Goal: Transaction & Acquisition: Purchase product/service

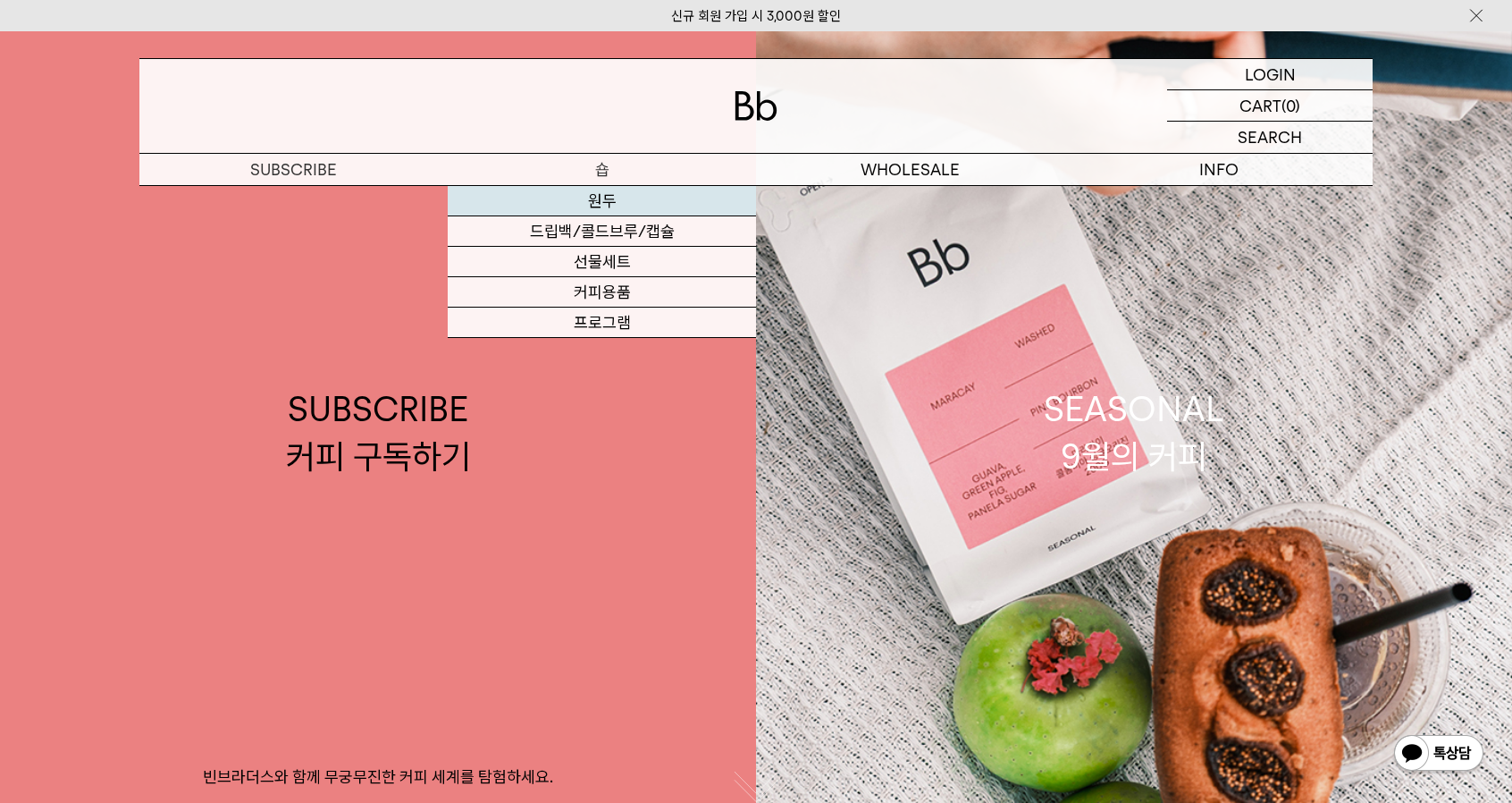
click at [673, 204] on link "원두" at bounding box center [601, 200] width 308 height 30
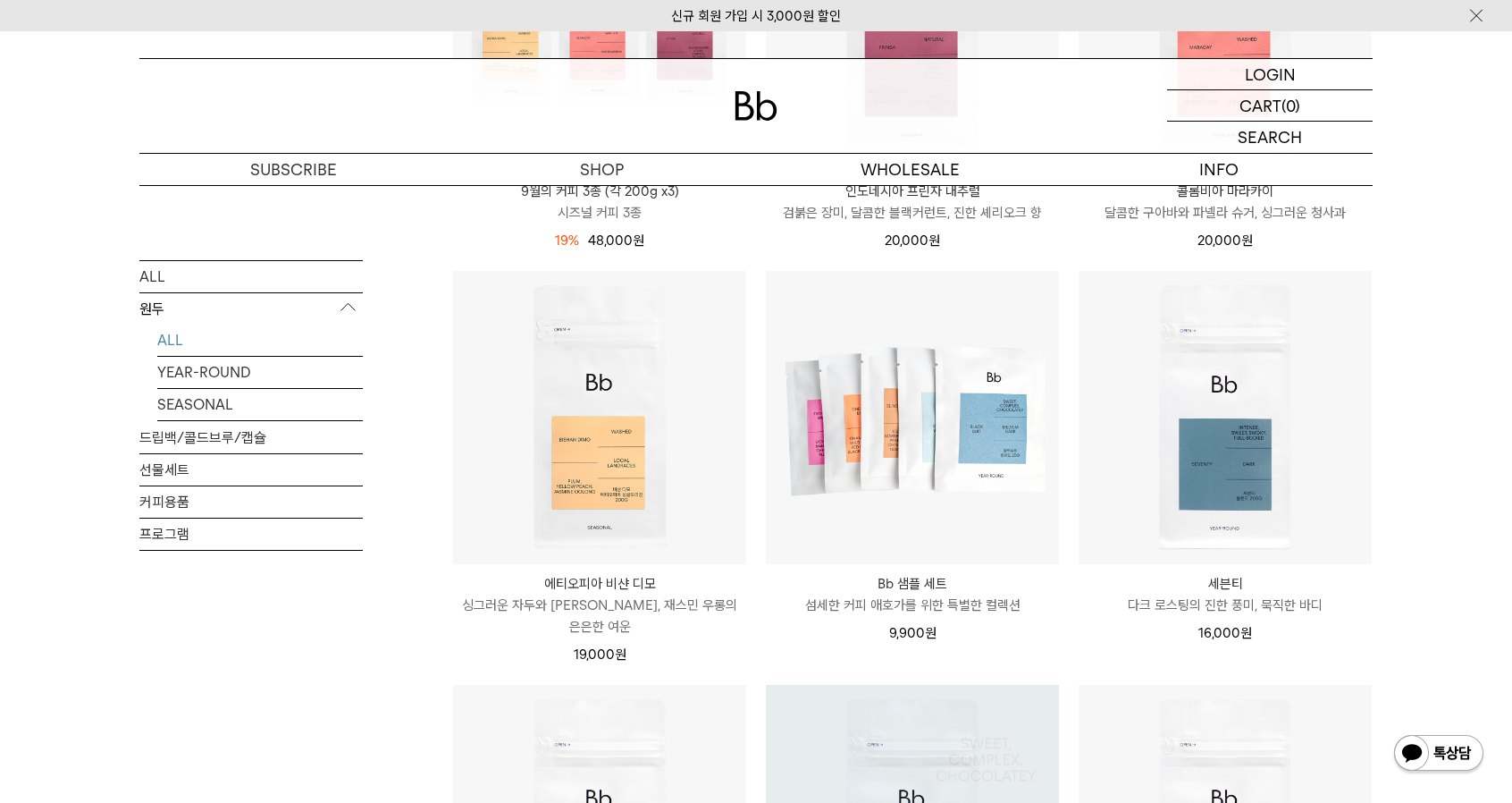
scroll to position [1162, 0]
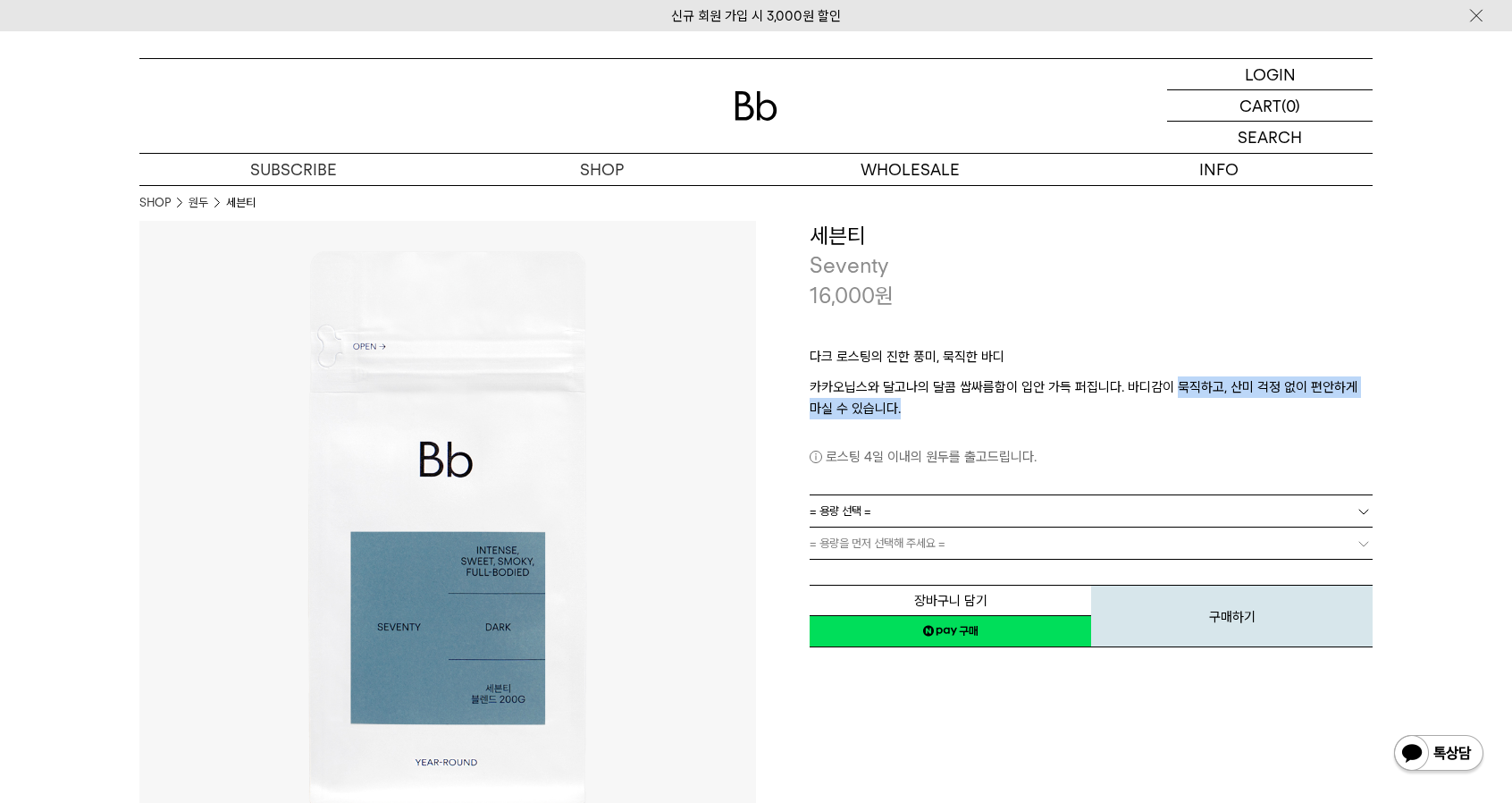
drag, startPoint x: 1173, startPoint y: 387, endPoint x: 1401, endPoint y: 401, distance: 228.4
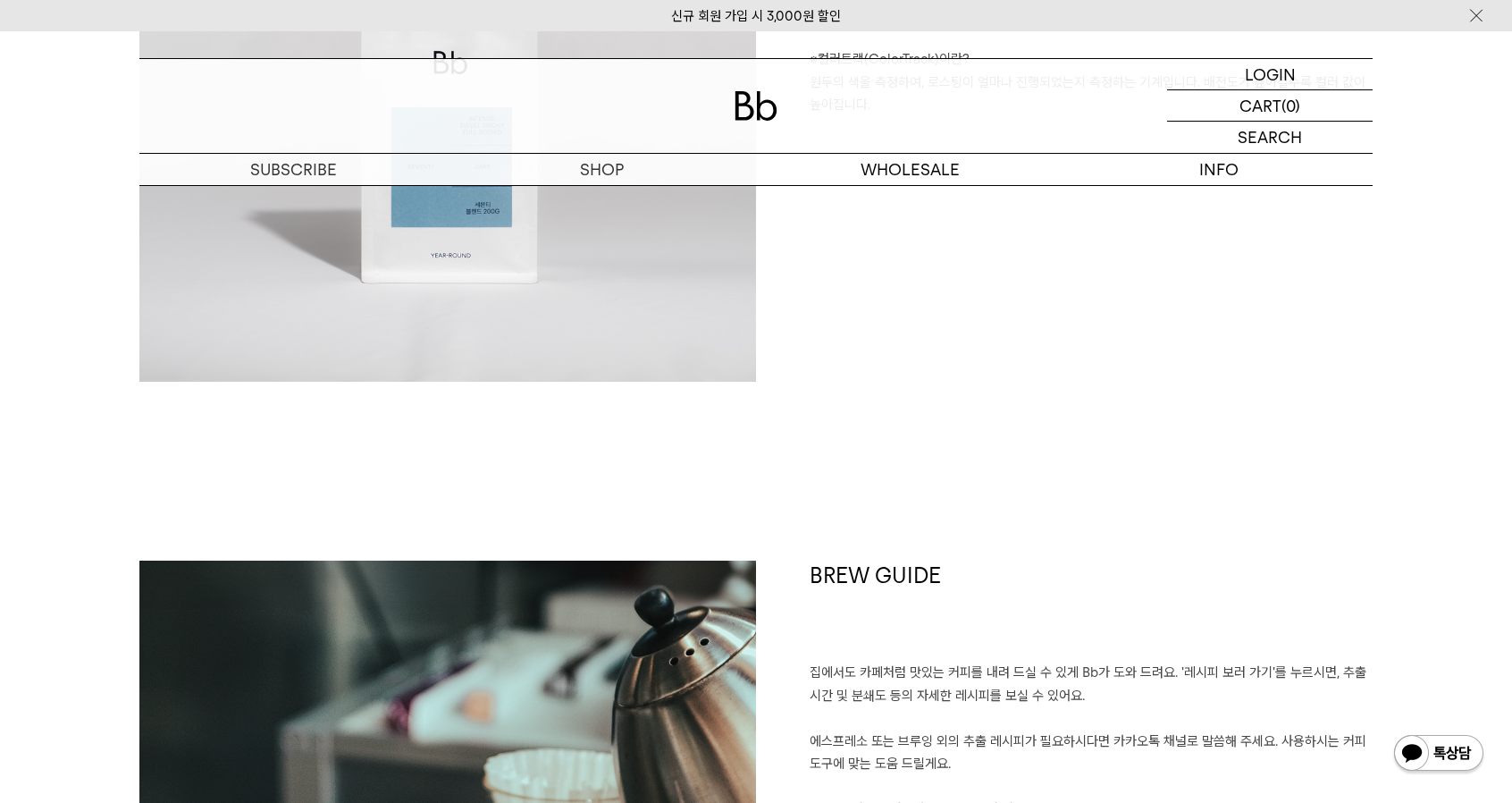
scroll to position [1342, 0]
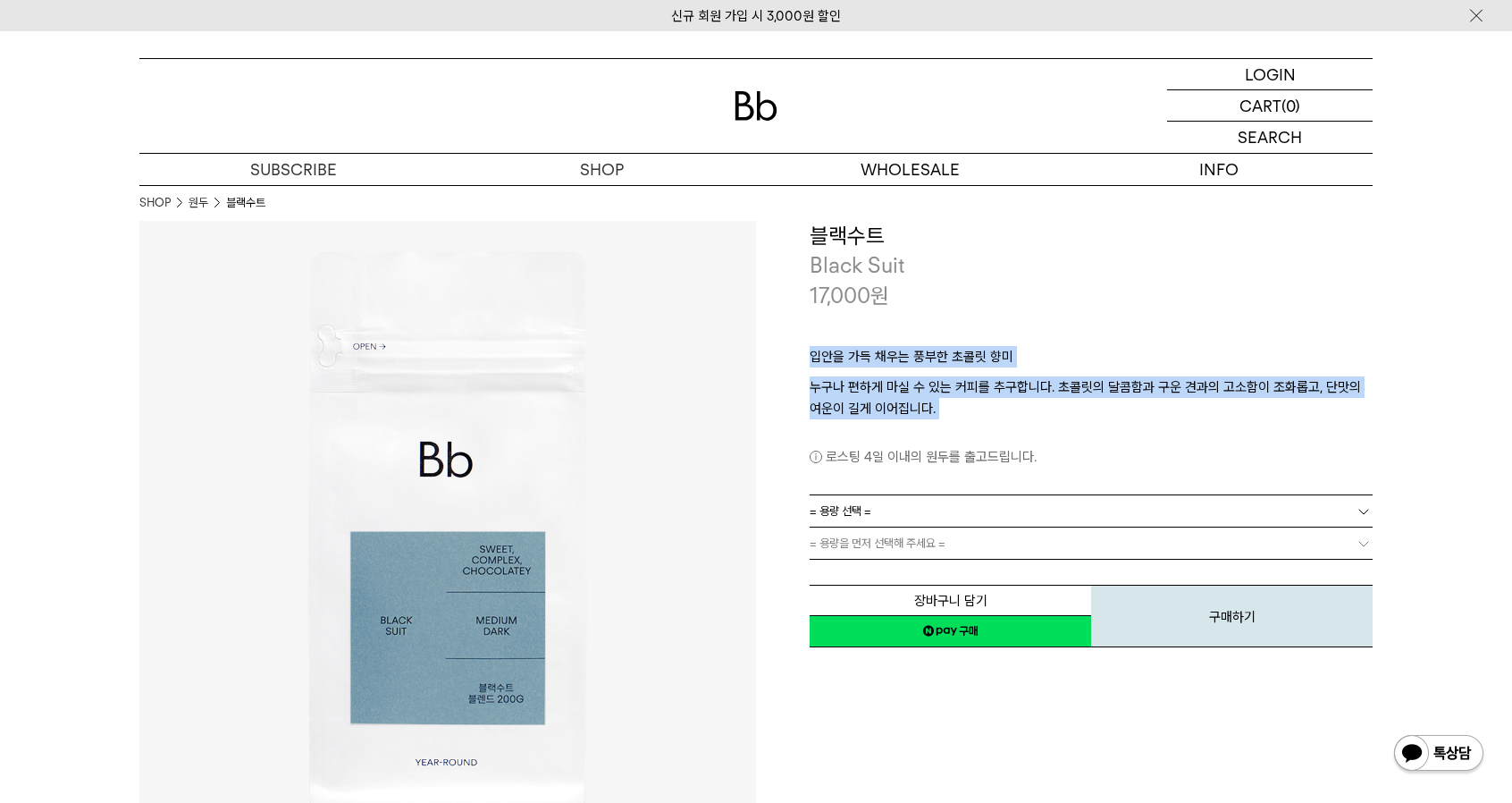
drag, startPoint x: 812, startPoint y: 362, endPoint x: 998, endPoint y: 424, distance: 196.1
click at [998, 424] on div "입안을 가득 채우는 풍부한 초콜릿 향미 누구나 편하게 마실 수 있는 커피를 추구합니다. 초콜릿의 달콤함과 구운 견과의 고소함이 조화롭고, 단맛…" at bounding box center [1091, 402] width 563 height 185
copy div "입안을 가득 채우는 풍부한 초콜릿 향미 누구나 편하게 마실 수 있는 커피를 추구합니다. 초콜릿의 달콤함과 구운 견과의 고소함이 조화롭고, 단맛…"
drag, startPoint x: 924, startPoint y: 434, endPoint x: 932, endPoint y: 415, distance: 20.6
click at [924, 433] on div "로스팅 4일 이내의 원두를 출고드립니다." at bounding box center [1091, 443] width 563 height 48
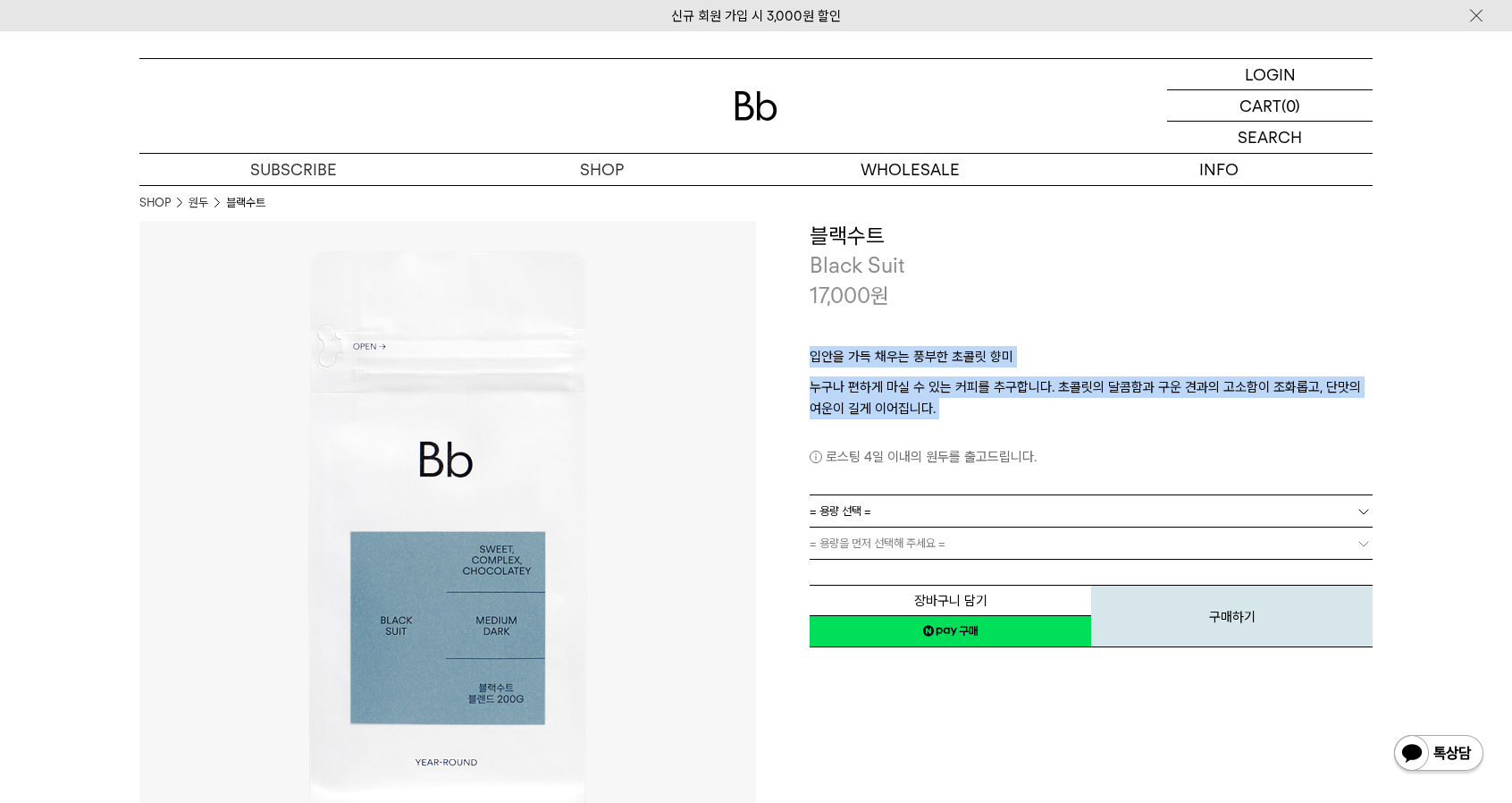
click at [853, 367] on p "입안을 가득 채우는 풍부한 초콜릿 향미" at bounding box center [1091, 361] width 563 height 30
drag, startPoint x: 850, startPoint y: 349, endPoint x: 1091, endPoint y: 401, distance: 246.5
click at [1091, 401] on div "입안을 가득 채우는 풍부한 초콜릿 향미 누구나 편하게 마실 수 있는 커피를 추구합니다. 초콜릿의 달콤함과 구운 견과의 고소함이 조화롭고, 단맛…" at bounding box center [1091, 402] width 563 height 185
click at [1091, 401] on p "누구나 편하게 마실 수 있는 커피를 추구합니다. 초콜릿의 달콤함과 구운 견과의 고소함이 조화롭고, 단맛의 여운이 길게 이어집니다." at bounding box center [1091, 399] width 563 height 43
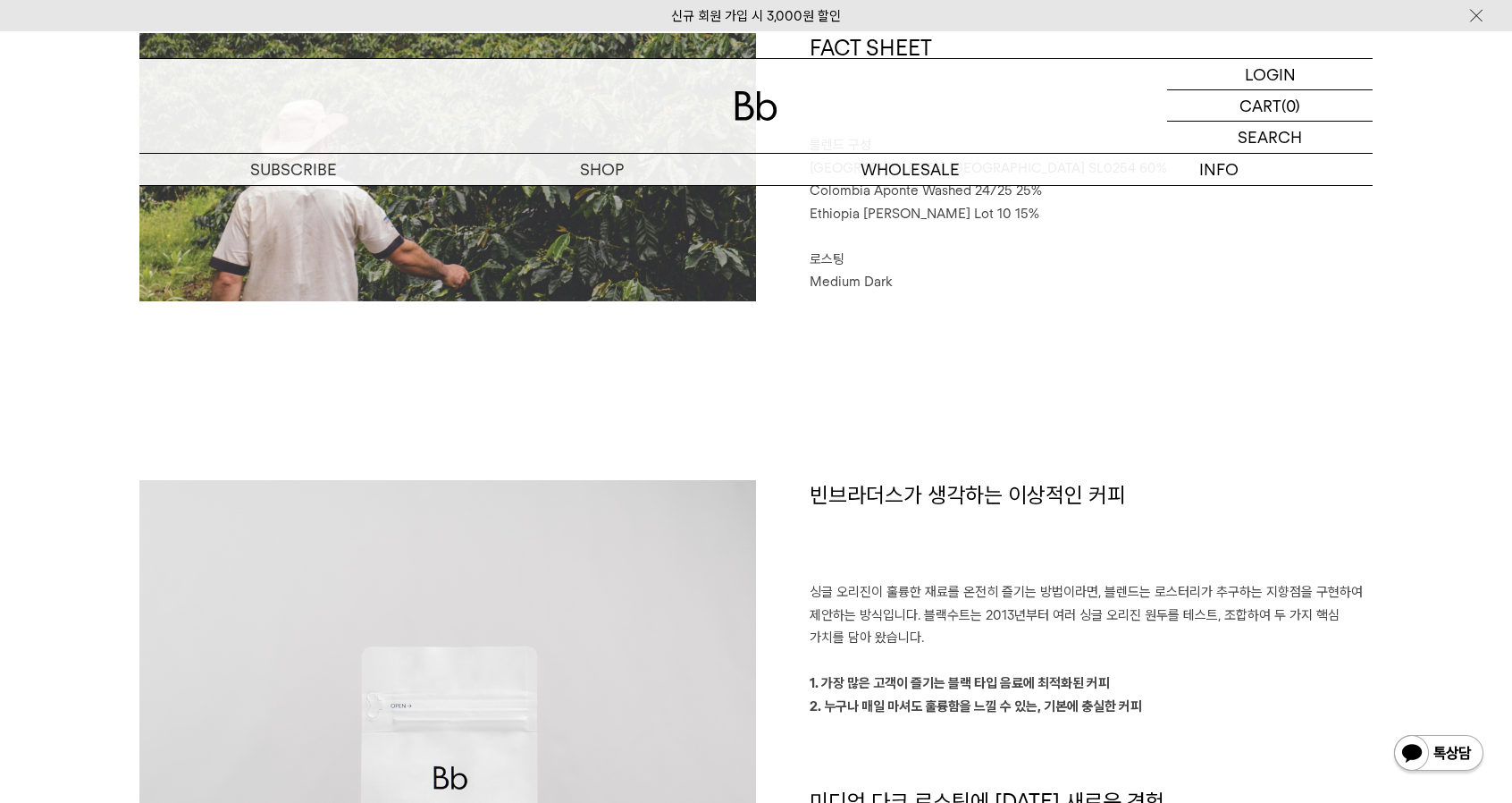
scroll to position [1252, 0]
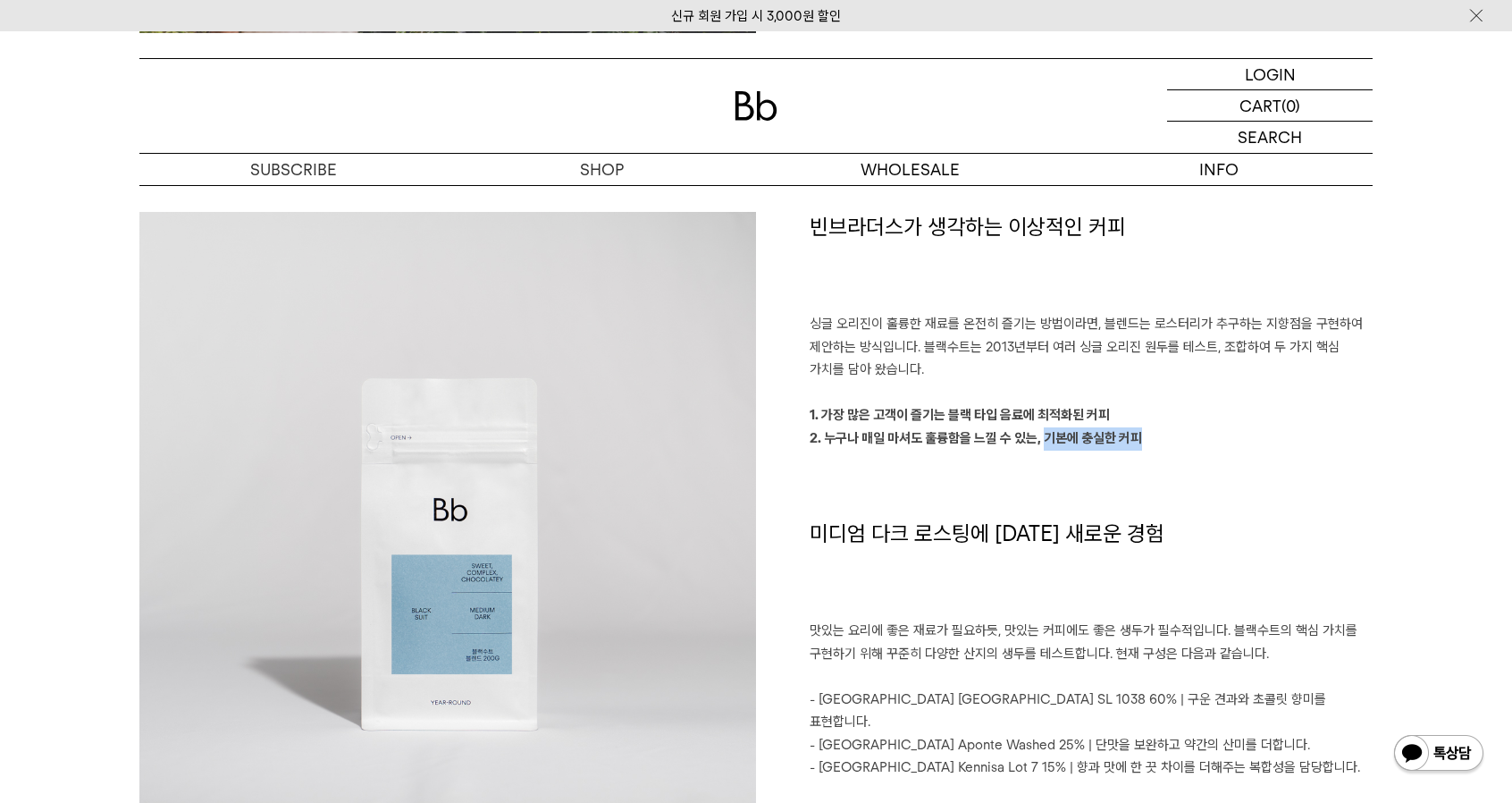
drag, startPoint x: 1043, startPoint y: 438, endPoint x: 1202, endPoint y: 440, distance: 159.0
click at [1202, 440] on p "2. 누구나 매일 마셔도 훌륭함을 느낄 수 있는, 기본에 충실한 커피" at bounding box center [1091, 439] width 563 height 24
copy strong "기본에 충실한 커피"
click at [1124, 568] on h1 "미디엄 다크 로스팅에 대한 새로운 경험" at bounding box center [1091, 569] width 563 height 102
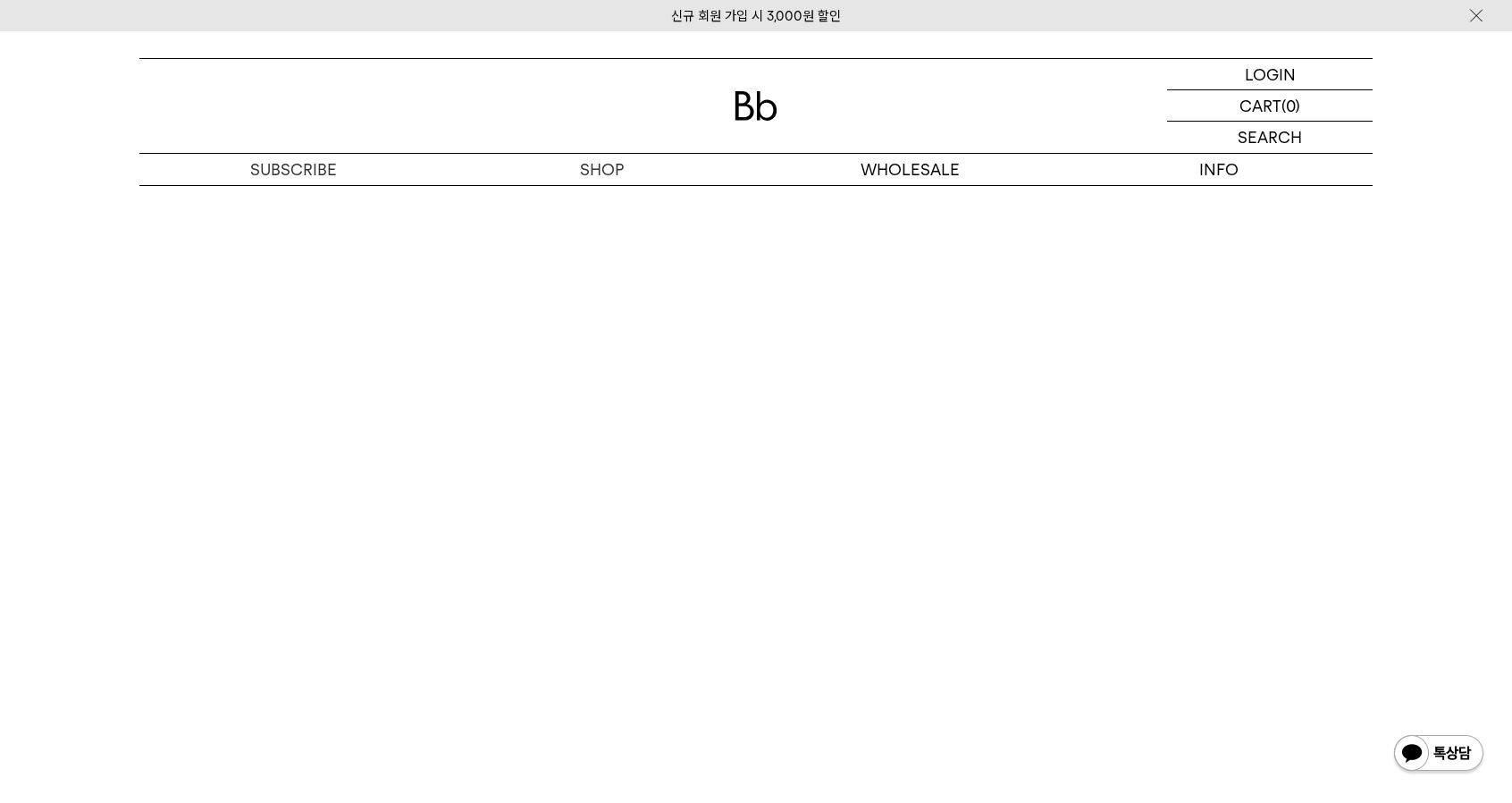
scroll to position [4306, 0]
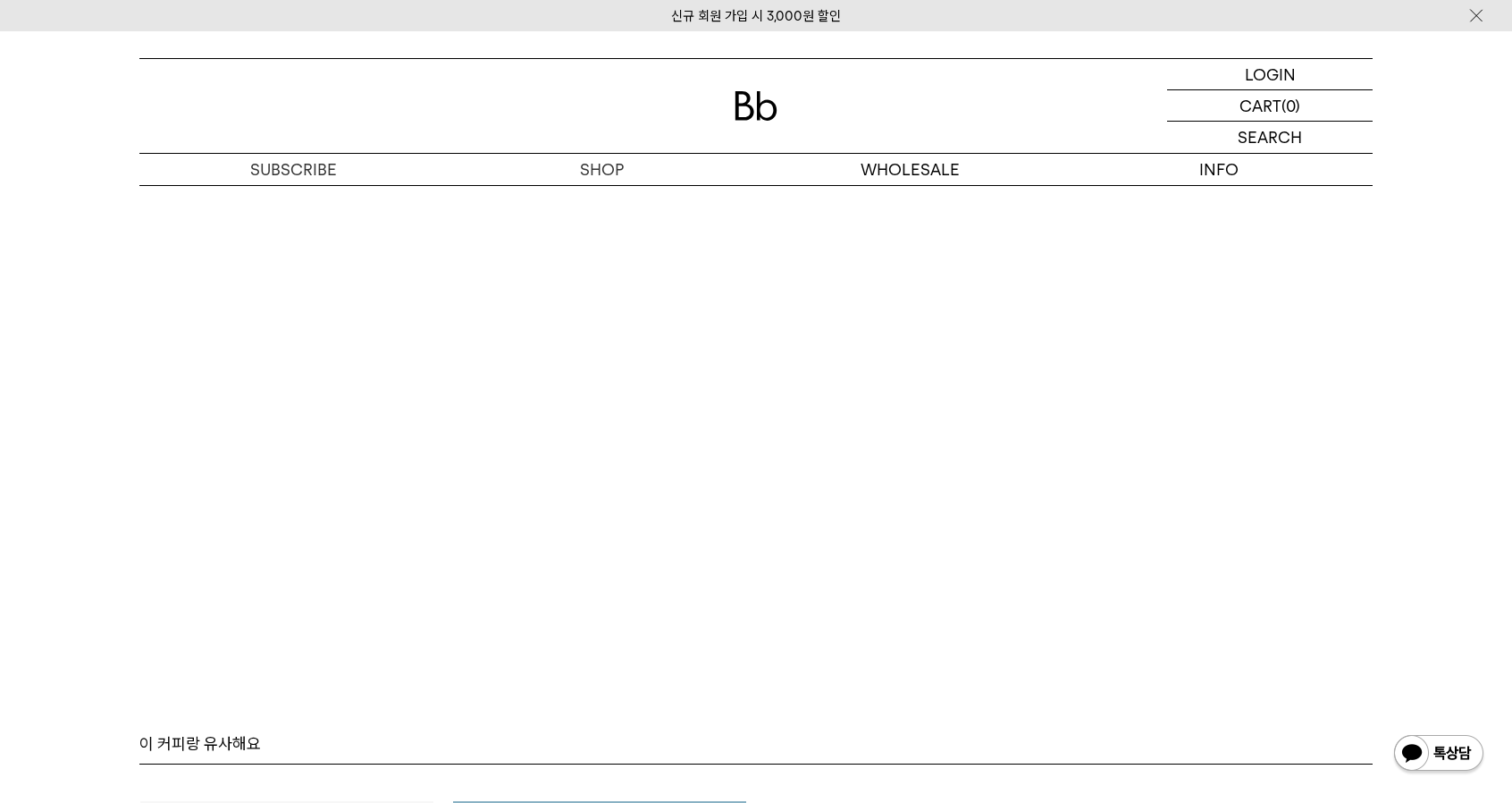
scroll to position [4604, 0]
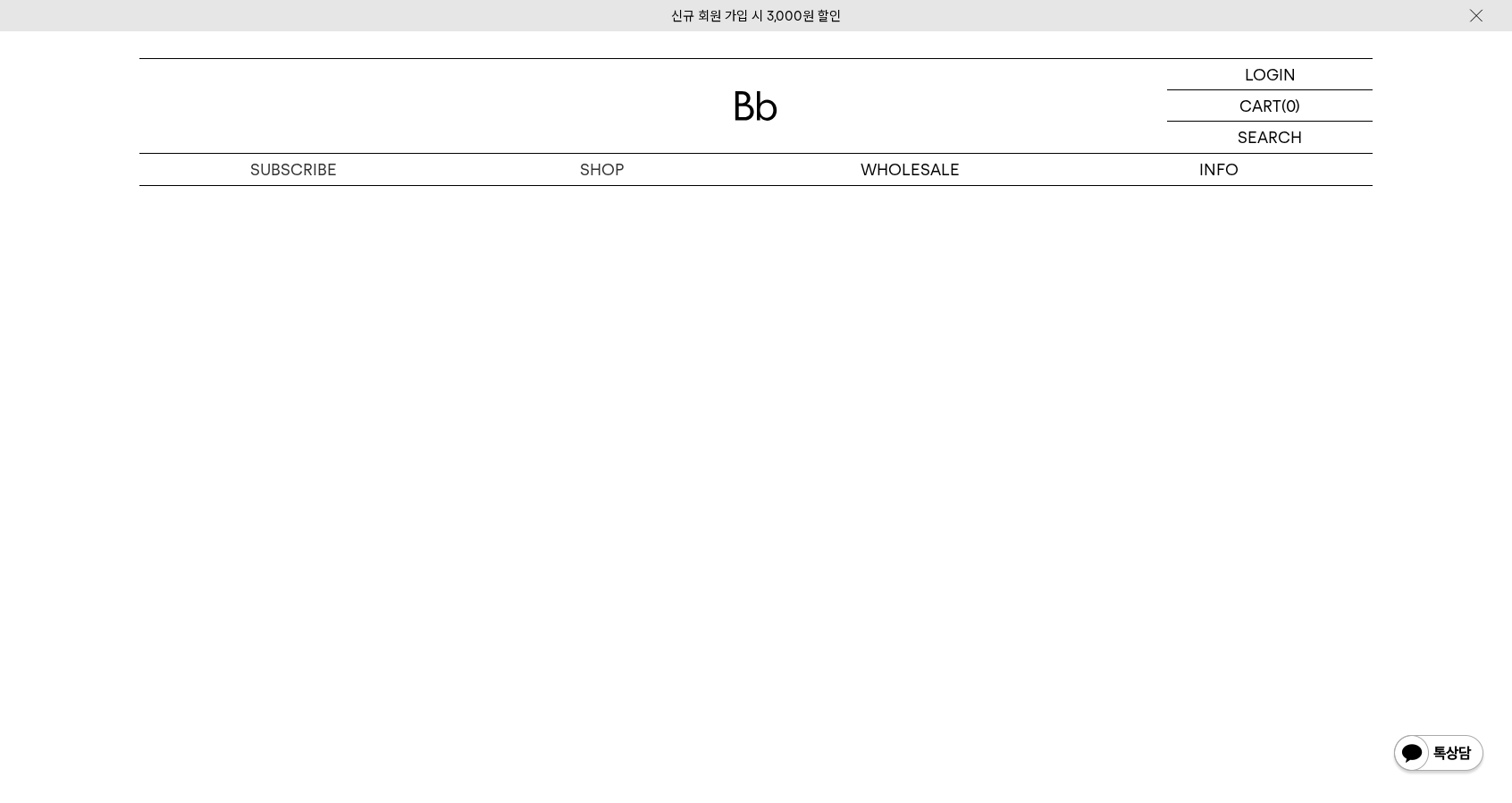
scroll to position [4515, 0]
